Goal: Check status: Check status

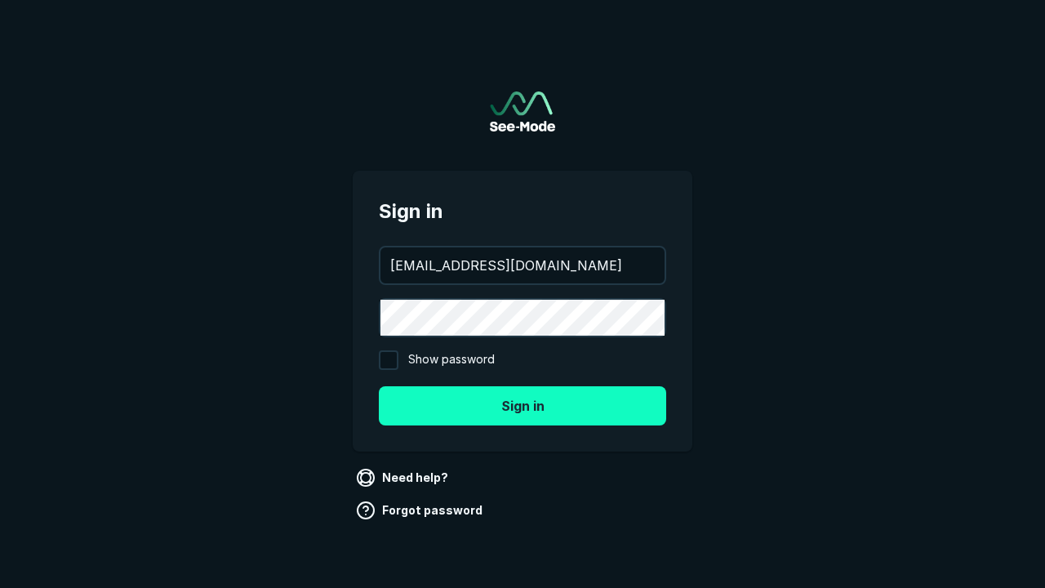
click at [523, 405] on button "Sign in" at bounding box center [522, 405] width 287 height 39
